Goal: Find specific page/section: Find specific page/section

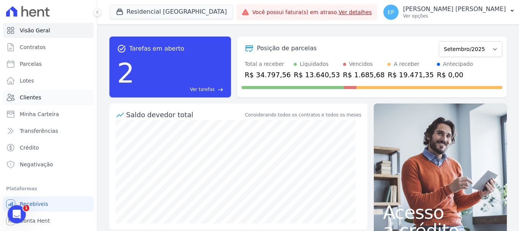
click at [27, 96] on span "Clientes" at bounding box center [30, 98] width 21 height 8
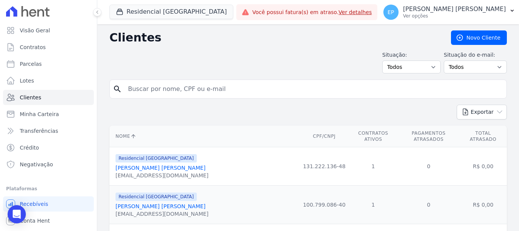
click at [143, 92] on input "search" at bounding box center [314, 88] width 380 height 15
type input "[PERSON_NAME]"
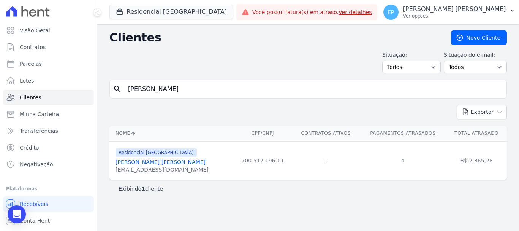
click at [155, 161] on link "[PERSON_NAME] [PERSON_NAME]" at bounding box center [161, 162] width 90 height 6
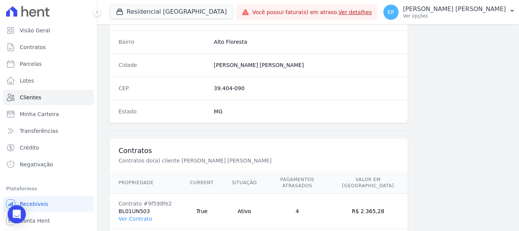
scroll to position [480, 0]
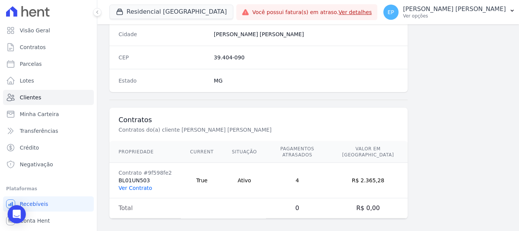
click at [131, 185] on link "Ver Contrato" at bounding box center [135, 188] width 33 height 6
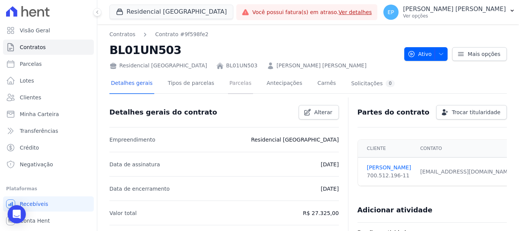
click at [233, 84] on link "Parcelas" at bounding box center [240, 84] width 25 height 20
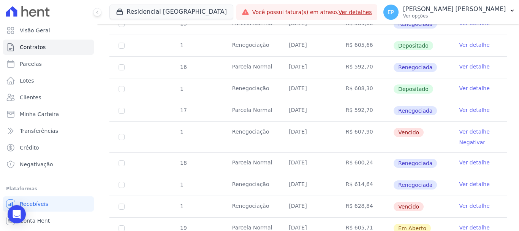
scroll to position [532, 0]
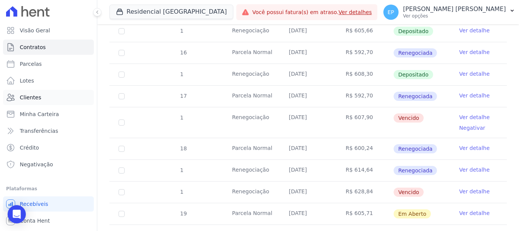
click at [36, 97] on span "Clientes" at bounding box center [30, 98] width 21 height 8
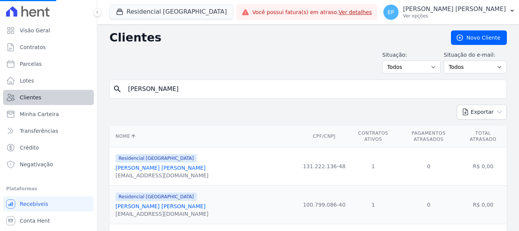
drag, startPoint x: 127, startPoint y: 90, endPoint x: 75, endPoint y: 91, distance: 52.5
click at [75, 91] on div "Visão Geral Contratos [GEOGRAPHIC_DATA] Lotes Clientes Minha Carteira Transferê…" at bounding box center [259, 115] width 519 height 231
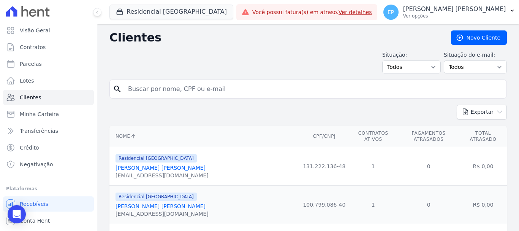
click at [138, 85] on input "search" at bounding box center [314, 88] width 380 height 15
type input "LARISS"
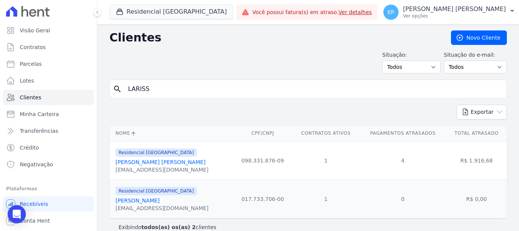
click at [155, 162] on link "[PERSON_NAME] [PERSON_NAME]" at bounding box center [161, 162] width 90 height 6
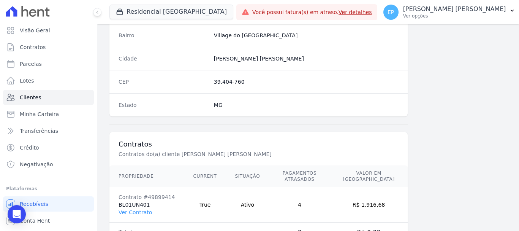
scroll to position [480, 0]
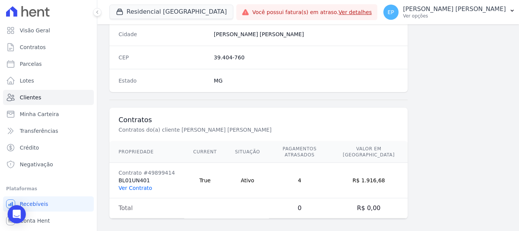
click at [136, 185] on link "Ver Contrato" at bounding box center [135, 188] width 33 height 6
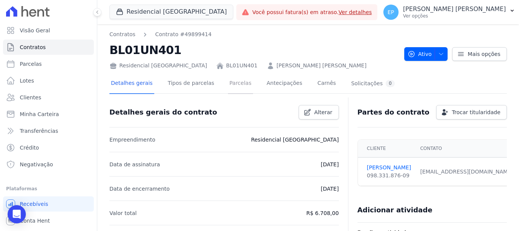
click at [228, 84] on link "Parcelas" at bounding box center [240, 84] width 25 height 20
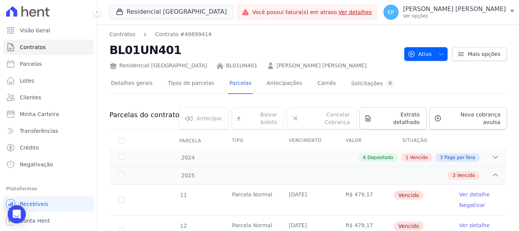
scroll to position [62, 0]
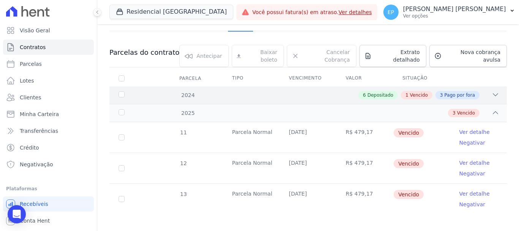
click at [410, 92] on span "Vencido" at bounding box center [419, 95] width 18 height 7
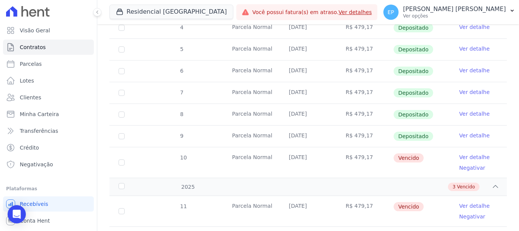
scroll to position [288, 0]
